Goal: Task Accomplishment & Management: Manage account settings

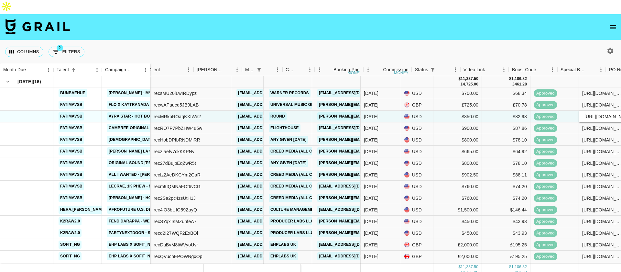
scroll to position [0, 119]
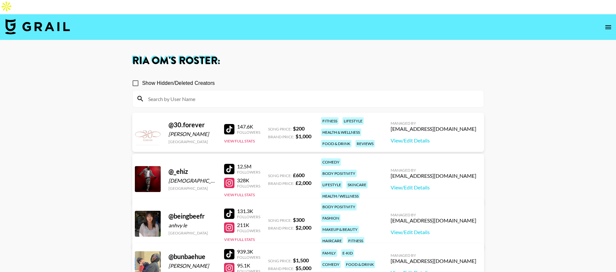
click at [178, 90] on div at bounding box center [308, 98] width 351 height 17
click at [181, 93] on input at bounding box center [312, 98] width 336 height 10
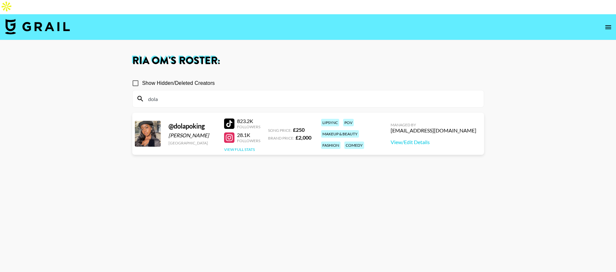
click at [245, 147] on button "View Full Stats" at bounding box center [239, 149] width 31 height 5
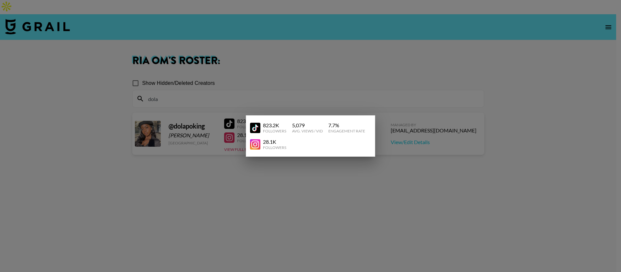
click at [256, 78] on div at bounding box center [310, 136] width 621 height 272
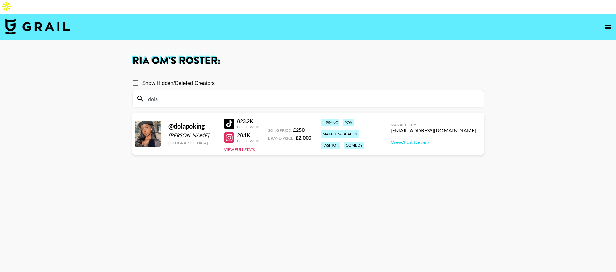
click at [207, 93] on input "dola" at bounding box center [312, 98] width 336 height 10
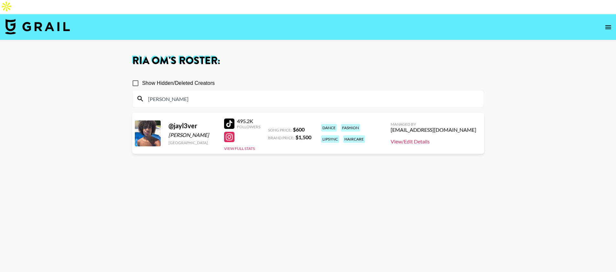
click at [452, 138] on link "View/Edit Details" at bounding box center [434, 141] width 86 height 6
drag, startPoint x: 178, startPoint y: 90, endPoint x: 144, endPoint y: 84, distance: 34.8
click at [144, 90] on div "jay" at bounding box center [308, 98] width 351 height 17
drag, startPoint x: 160, startPoint y: 84, endPoint x: 149, endPoint y: 82, distance: 10.7
click at [149, 93] on input "jay" at bounding box center [312, 98] width 336 height 10
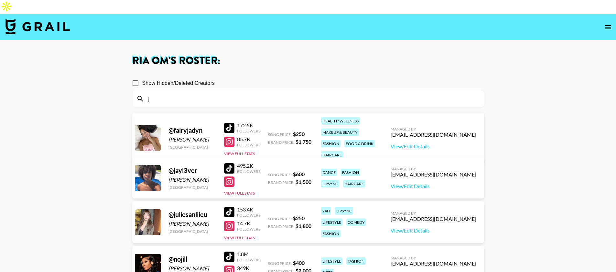
type input "j"
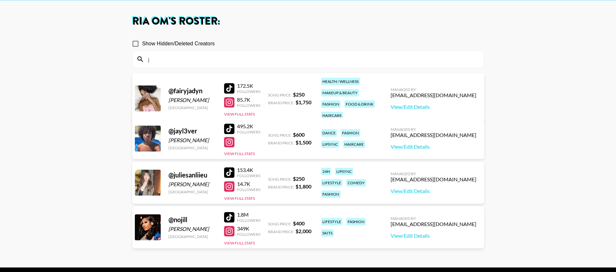
scroll to position [40, 0]
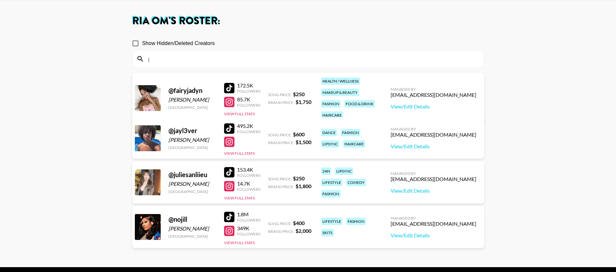
click at [166, 54] on input "j" at bounding box center [312, 59] width 336 height 10
click at [165, 54] on input "j" at bounding box center [312, 59] width 336 height 10
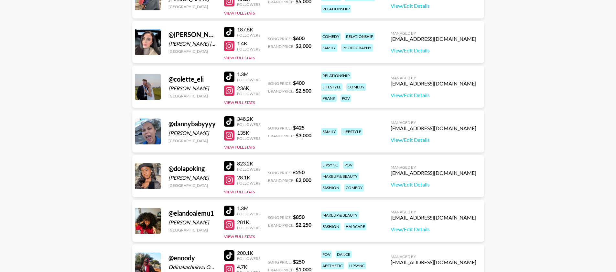
scroll to position [267, 0]
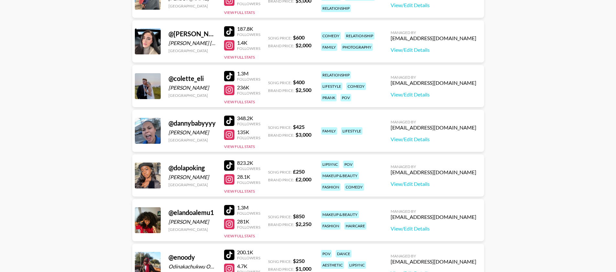
click at [232, 205] on div at bounding box center [229, 210] width 10 height 10
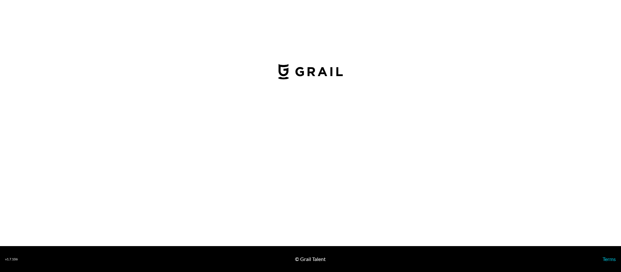
select select "USD"
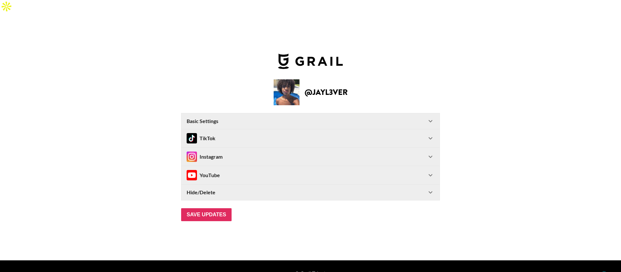
click at [239, 133] on div "TikTok" at bounding box center [307, 138] width 240 height 10
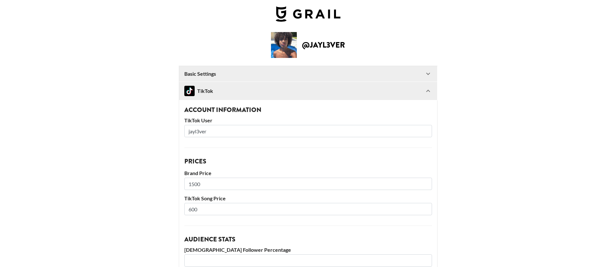
scroll to position [21, 0]
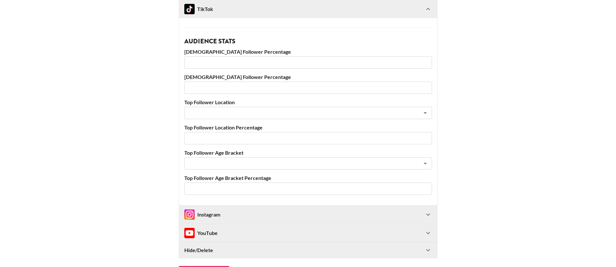
click at [262, 209] on div "Instagram" at bounding box center [304, 214] width 240 height 10
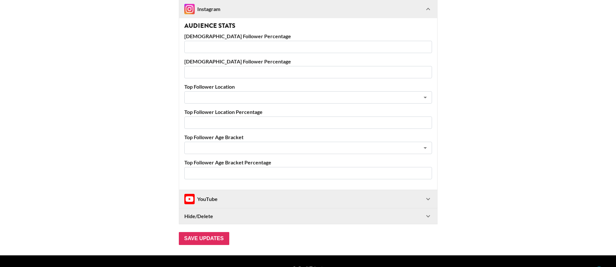
click at [254, 194] on div "YouTube" at bounding box center [304, 199] width 240 height 10
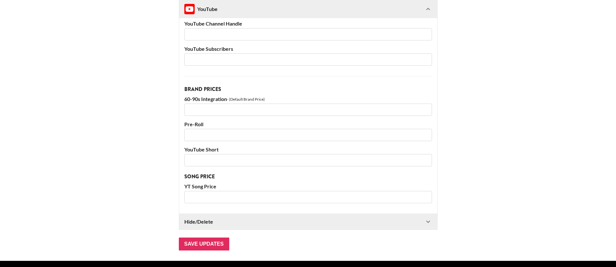
scroll to position [851, 0]
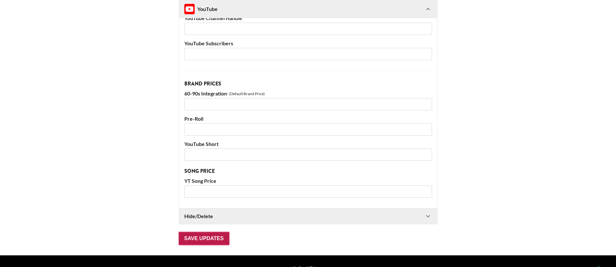
click at [216, 232] on input "Save Updates" at bounding box center [204, 238] width 50 height 13
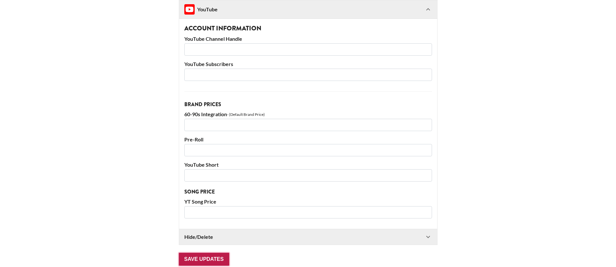
scroll to position [36, 0]
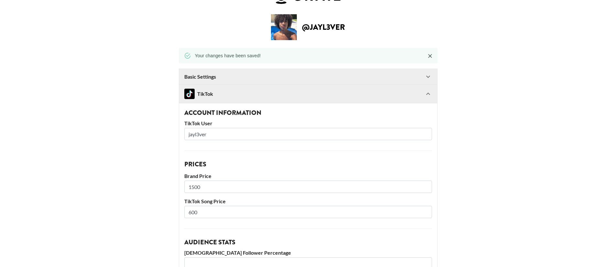
click at [269, 69] on Settings-header "Basic Settings" at bounding box center [308, 77] width 258 height 16
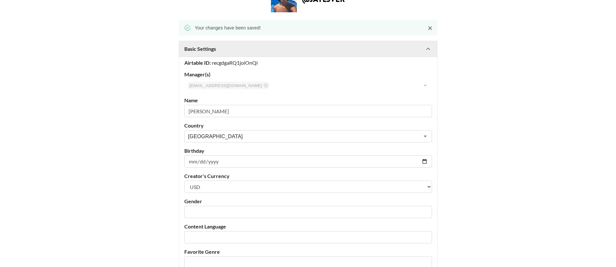
scroll to position [80, 0]
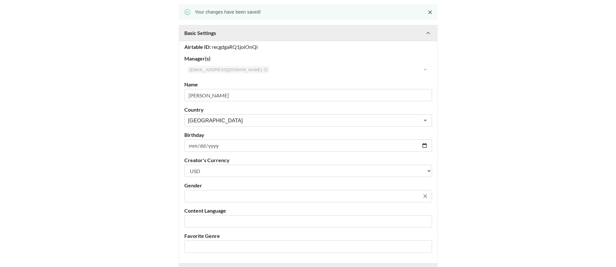
click at [230, 190] on div "​" at bounding box center [308, 196] width 248 height 12
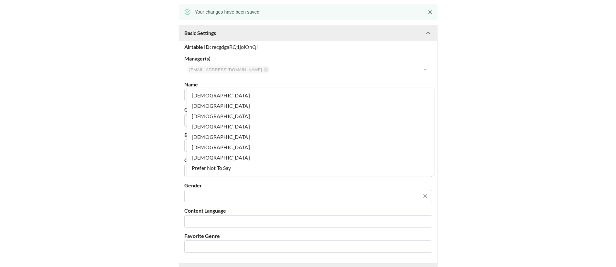
click at [220, 118] on li "Male" at bounding box center [311, 116] width 248 height 10
type input "Male"
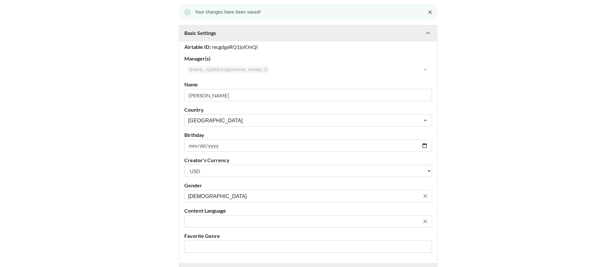
click at [224, 218] on input "text" at bounding box center [303, 221] width 231 height 7
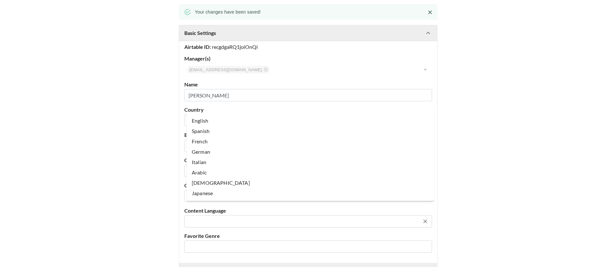
click at [214, 123] on li "English" at bounding box center [311, 120] width 248 height 10
type input "English"
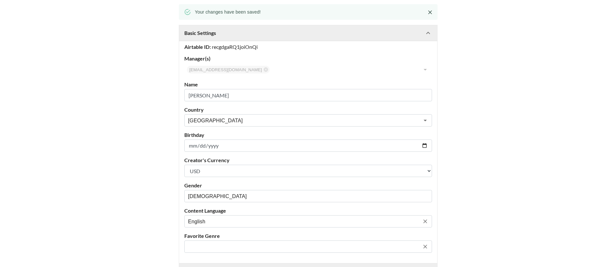
click at [214, 243] on input "text" at bounding box center [303, 246] width 231 height 7
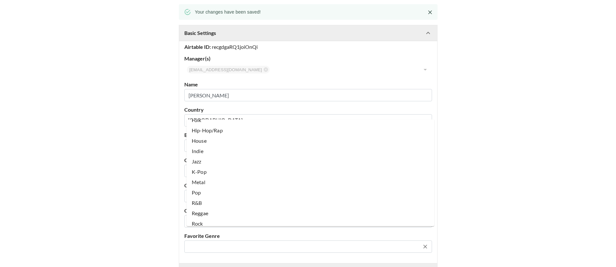
scroll to position [47, 0]
click at [226, 148] on li "Hip-Hop/Rap" at bounding box center [311, 153] width 248 height 10
type input "Hip-Hop/Rap"
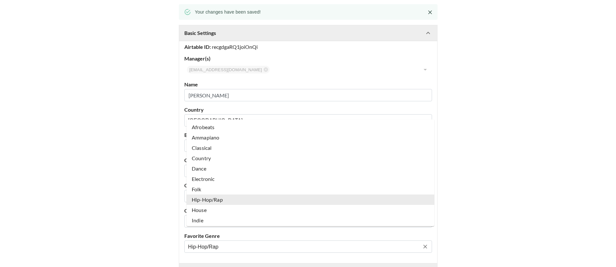
click at [237, 243] on input "Hip-Hop/Rap" at bounding box center [303, 246] width 231 height 7
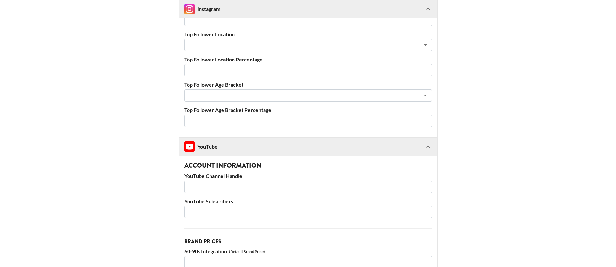
scroll to position [1094, 0]
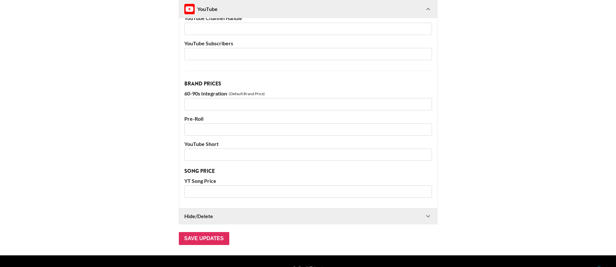
click at [203, 232] on input "Save Updates" at bounding box center [204, 238] width 50 height 13
click at [246, 208] on div "Hide/Delete" at bounding box center [308, 216] width 258 height 16
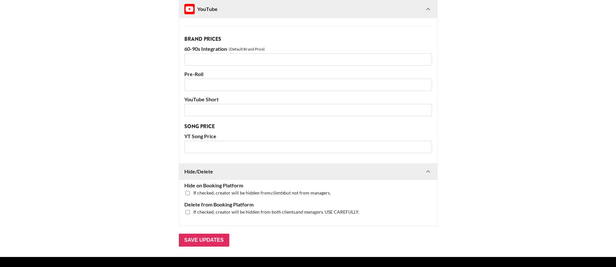
scroll to position [1140, 0]
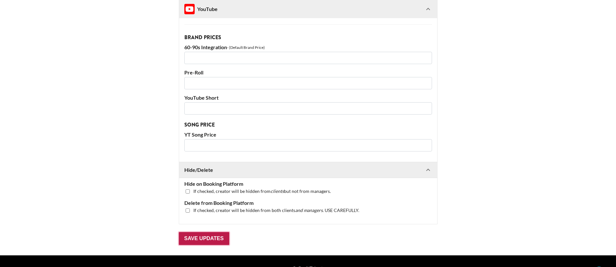
click at [213, 232] on input "Save Updates" at bounding box center [204, 238] width 50 height 13
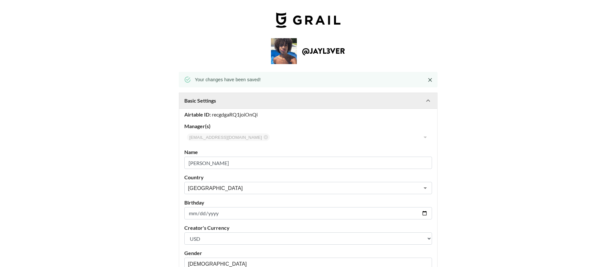
scroll to position [0, 0]
